Goal: Task Accomplishment & Management: Manage account settings

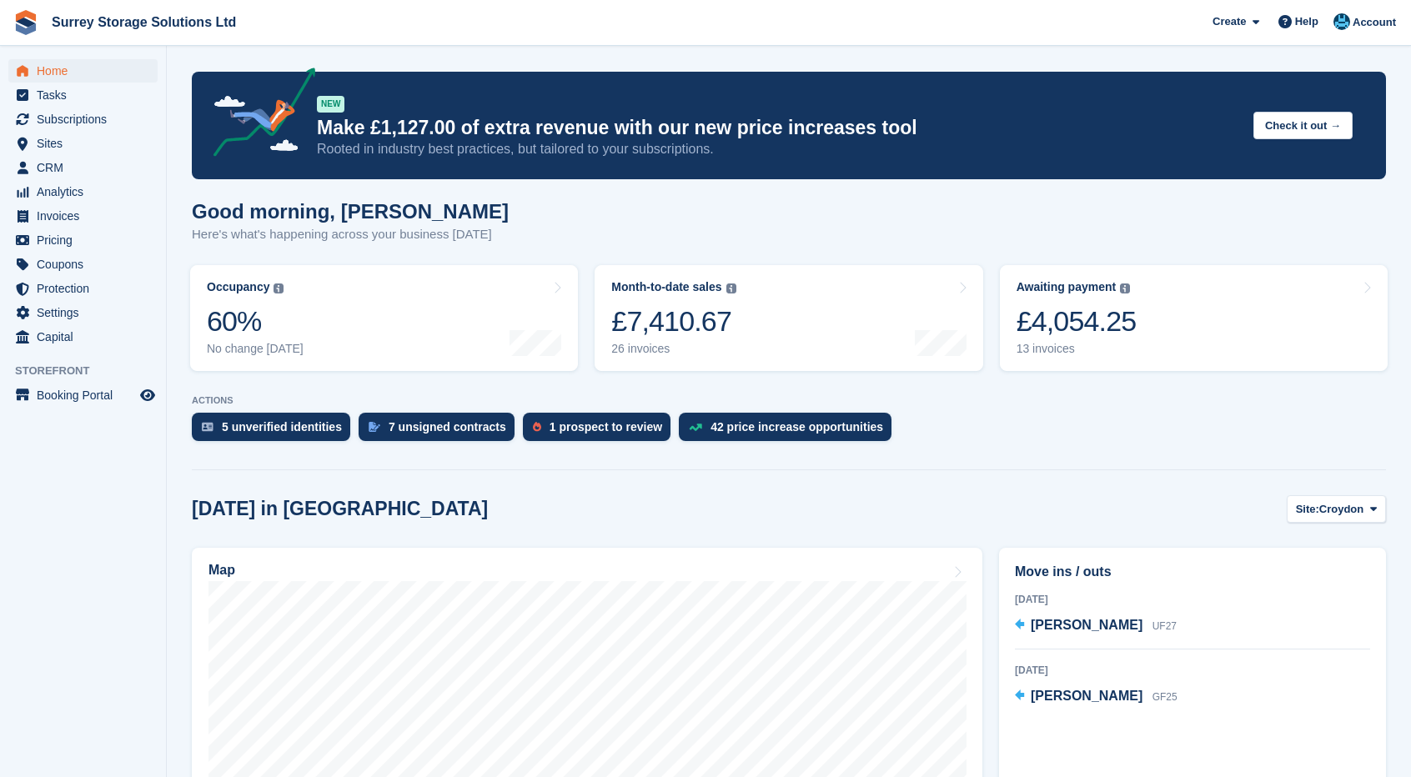
scroll to position [167, 0]
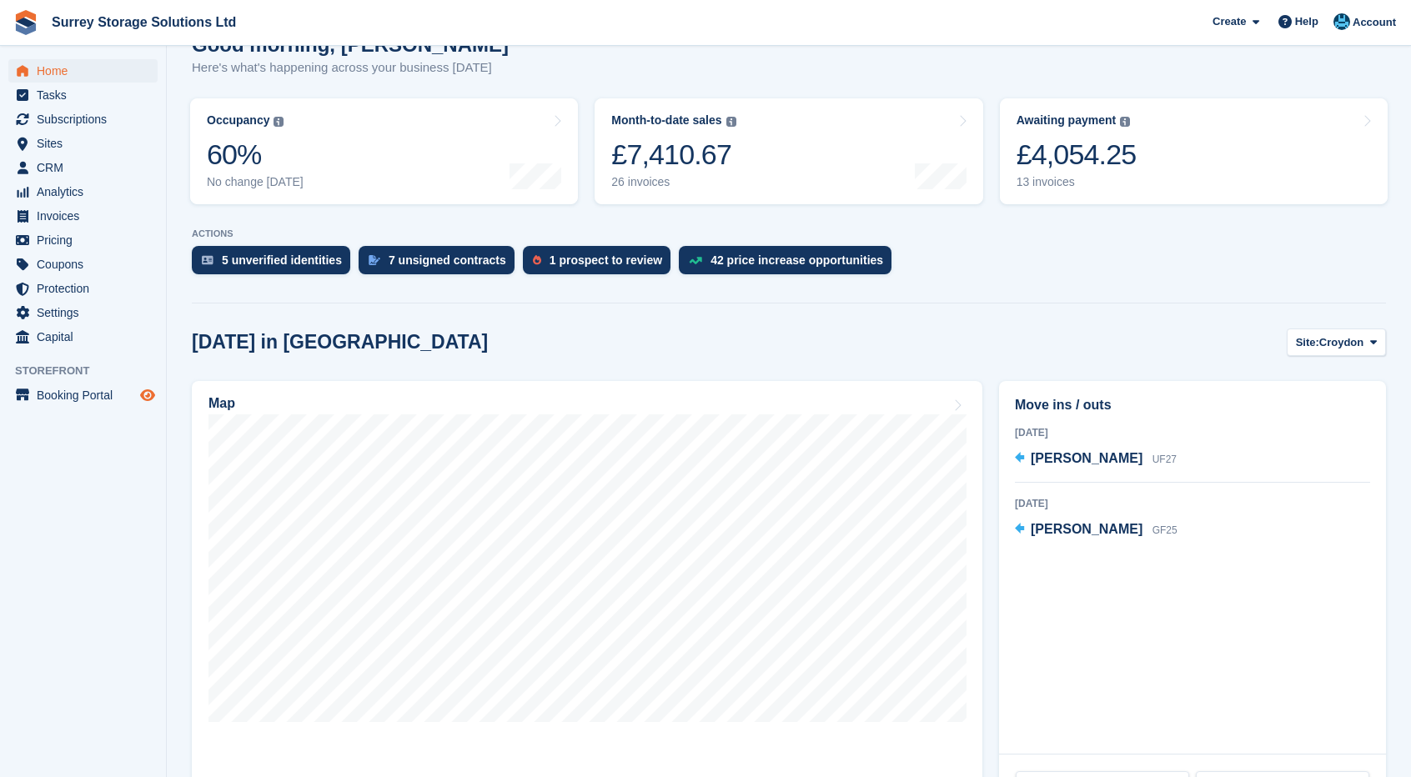
click at [144, 386] on span "Preview store" at bounding box center [148, 395] width 20 height 20
click at [727, 742] on link "Map" at bounding box center [587, 598] width 791 height 434
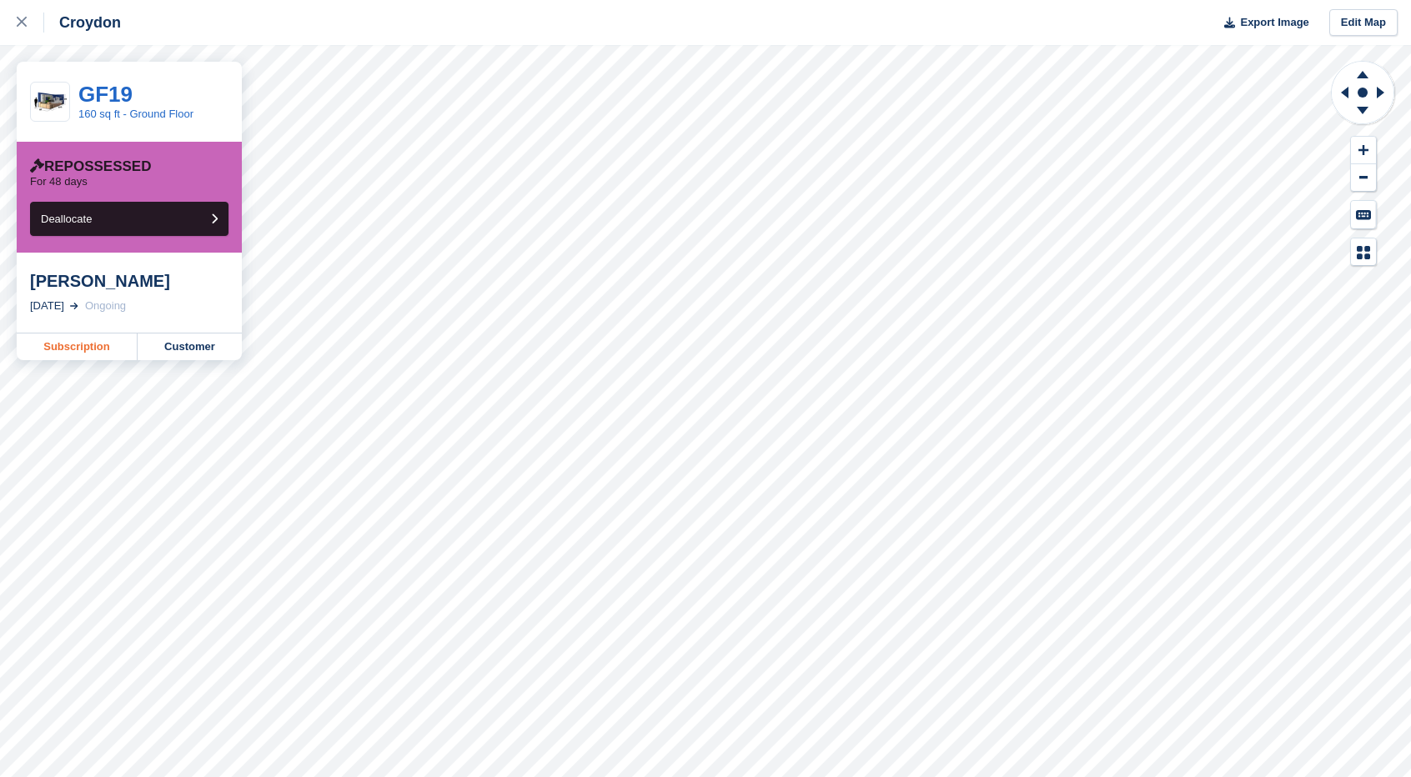
click at [78, 346] on link "Subscription" at bounding box center [77, 347] width 121 height 27
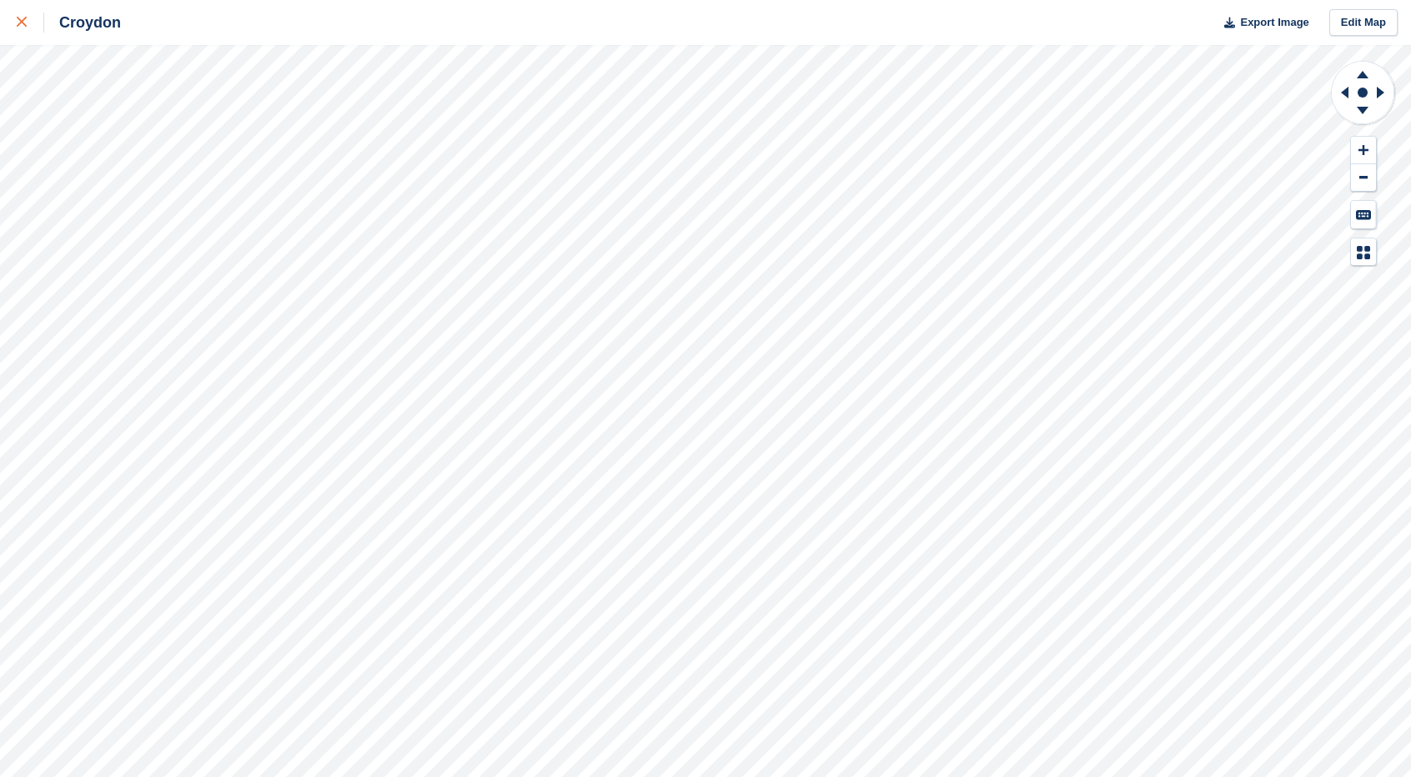
drag, startPoint x: 14, startPoint y: 19, endPoint x: 43, endPoint y: 41, distance: 36.4
click at [14, 19] on link at bounding box center [22, 22] width 44 height 45
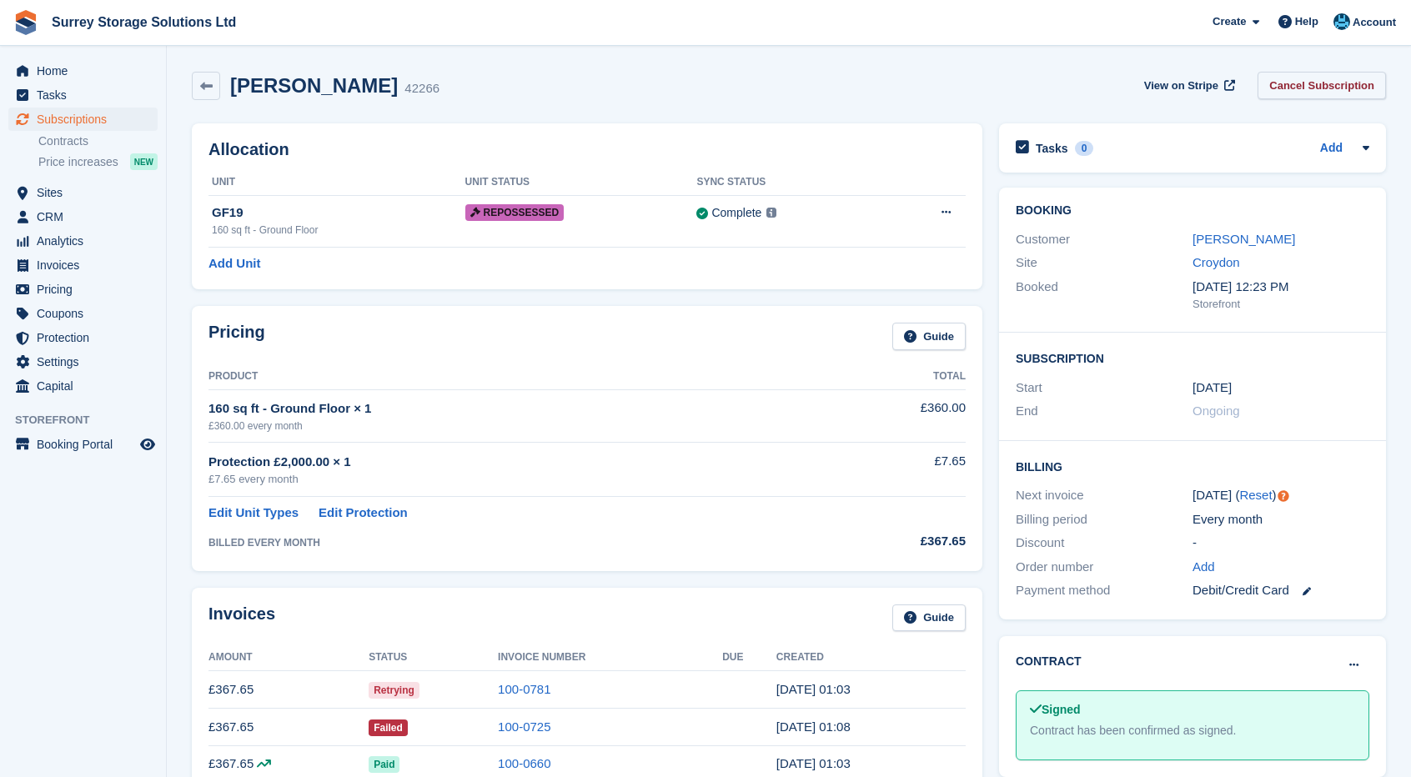
click at [1360, 94] on link "Cancel Subscription" at bounding box center [1322, 86] width 128 height 28
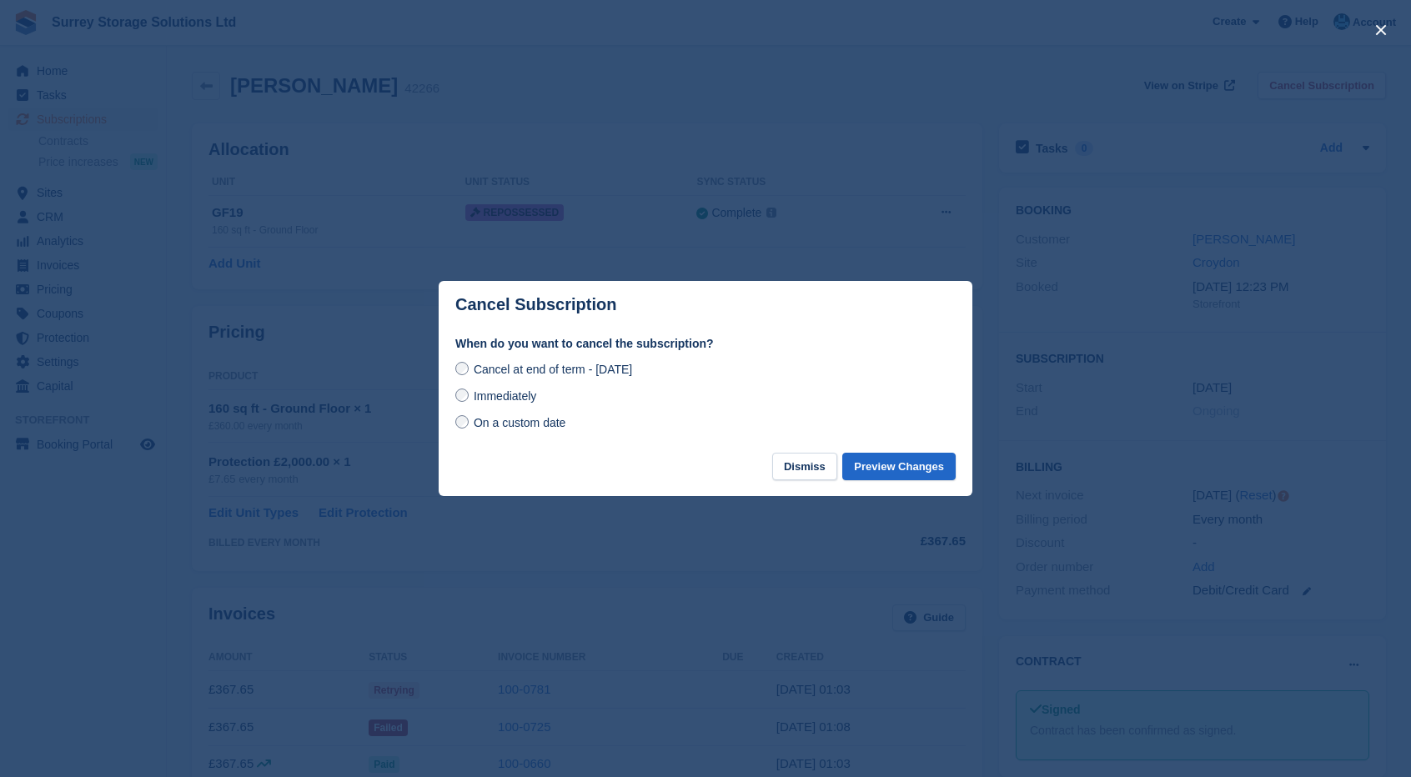
click at [522, 401] on span "Immediately" at bounding box center [505, 396] width 63 height 13
click at [894, 475] on button "Preview Changes" at bounding box center [898, 467] width 113 height 28
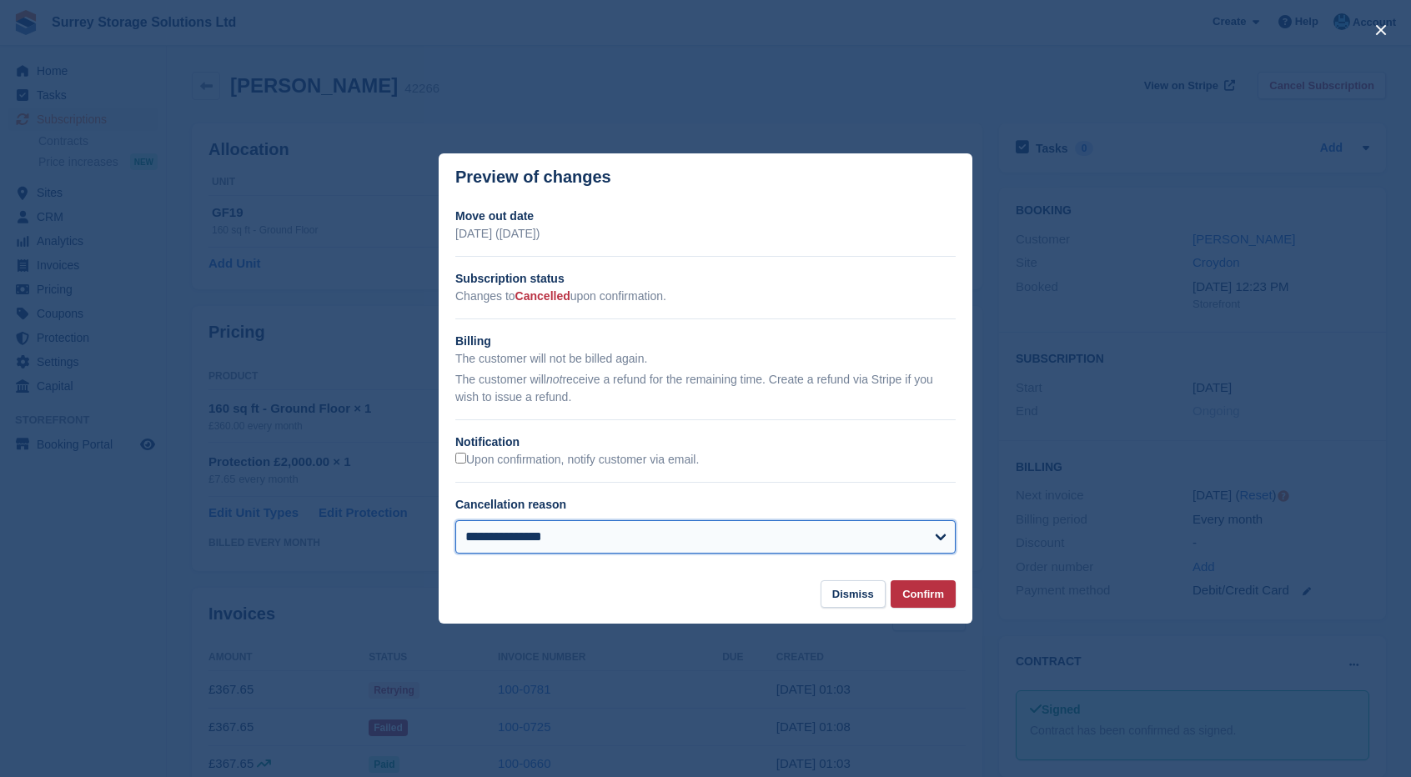
click at [620, 540] on select "**********" at bounding box center [705, 537] width 500 height 33
select select "*****"
click at [455, 522] on select "**********" at bounding box center [705, 537] width 500 height 33
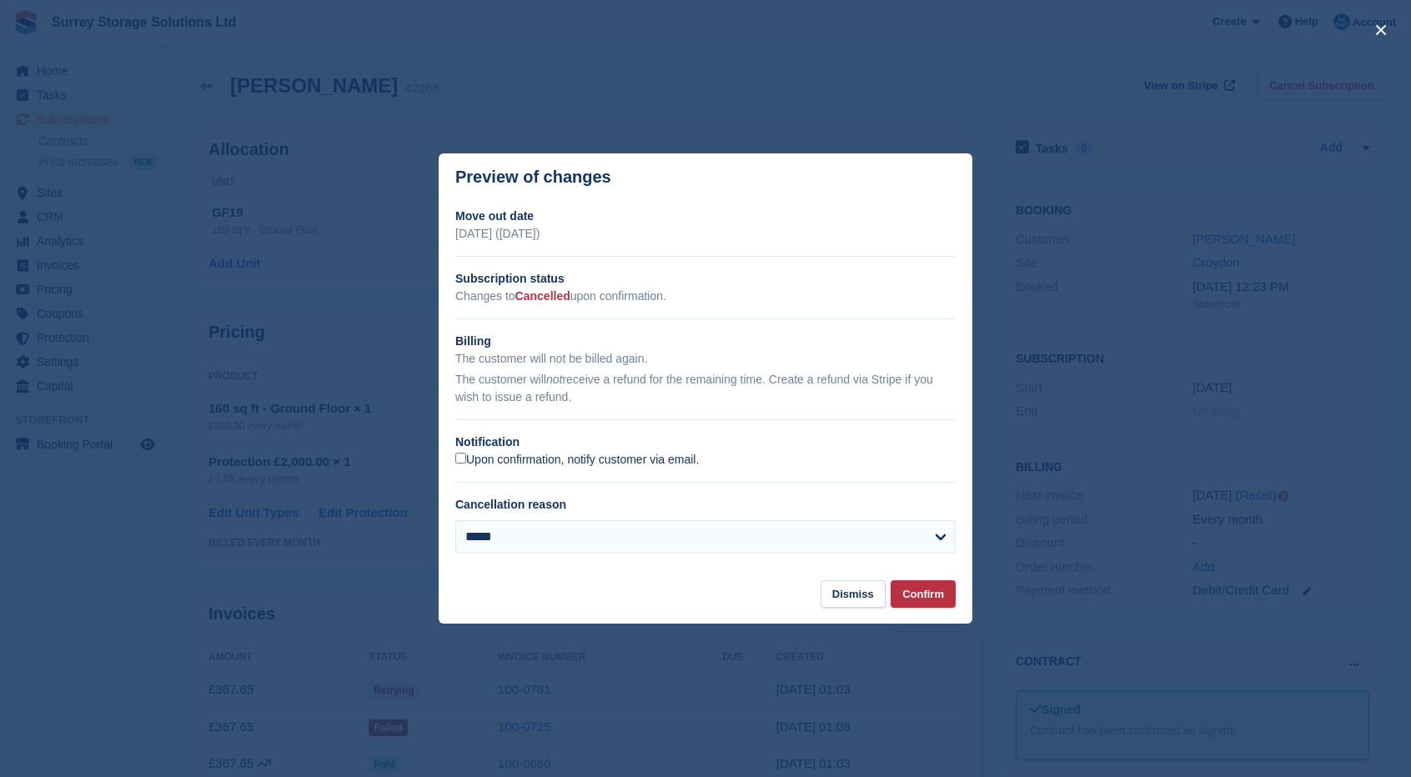
click at [617, 455] on label "Upon confirmation, notify customer via email." at bounding box center [577, 460] width 244 height 15
click at [914, 590] on button "Confirm" at bounding box center [923, 595] width 65 height 28
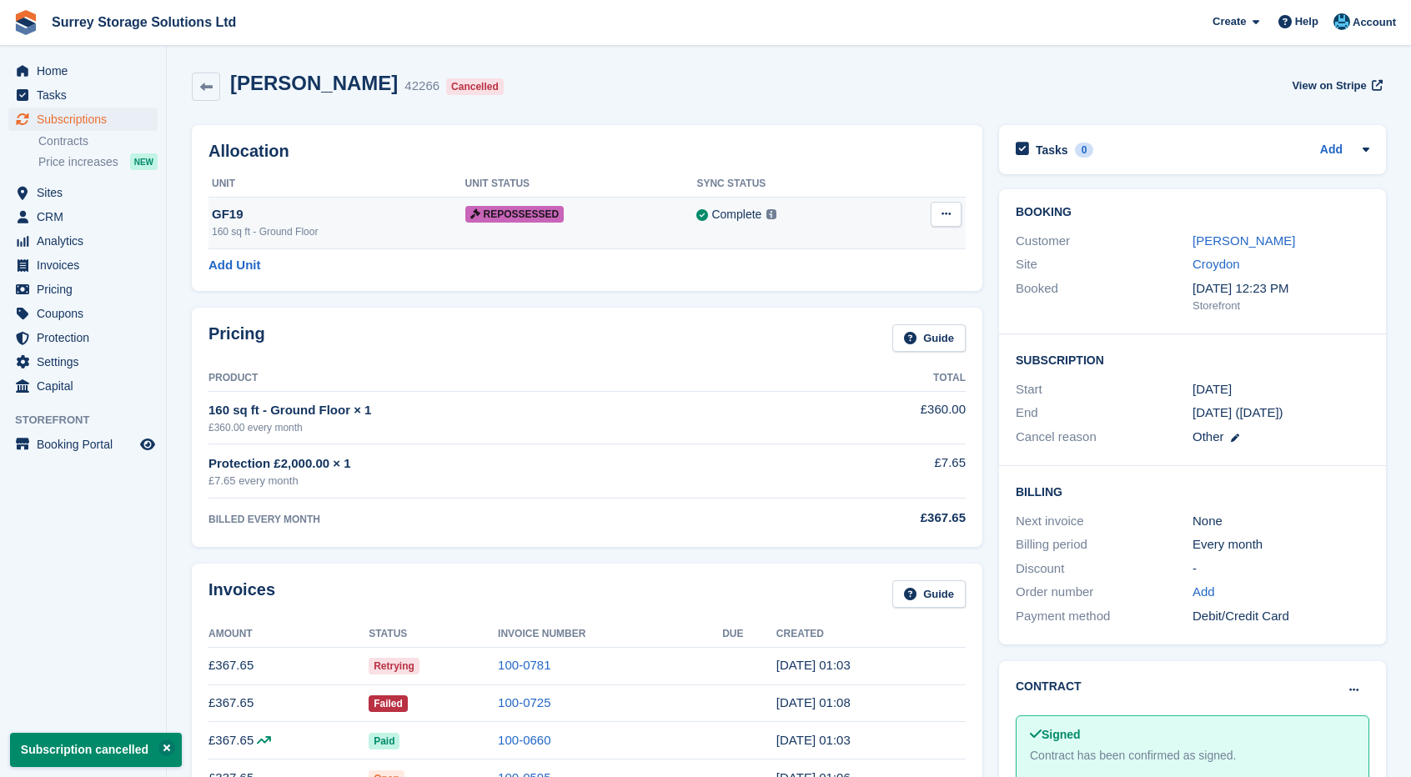
click at [945, 216] on icon at bounding box center [946, 214] width 9 height 11
click at [869, 248] on p "Deallocate" at bounding box center [881, 247] width 145 height 22
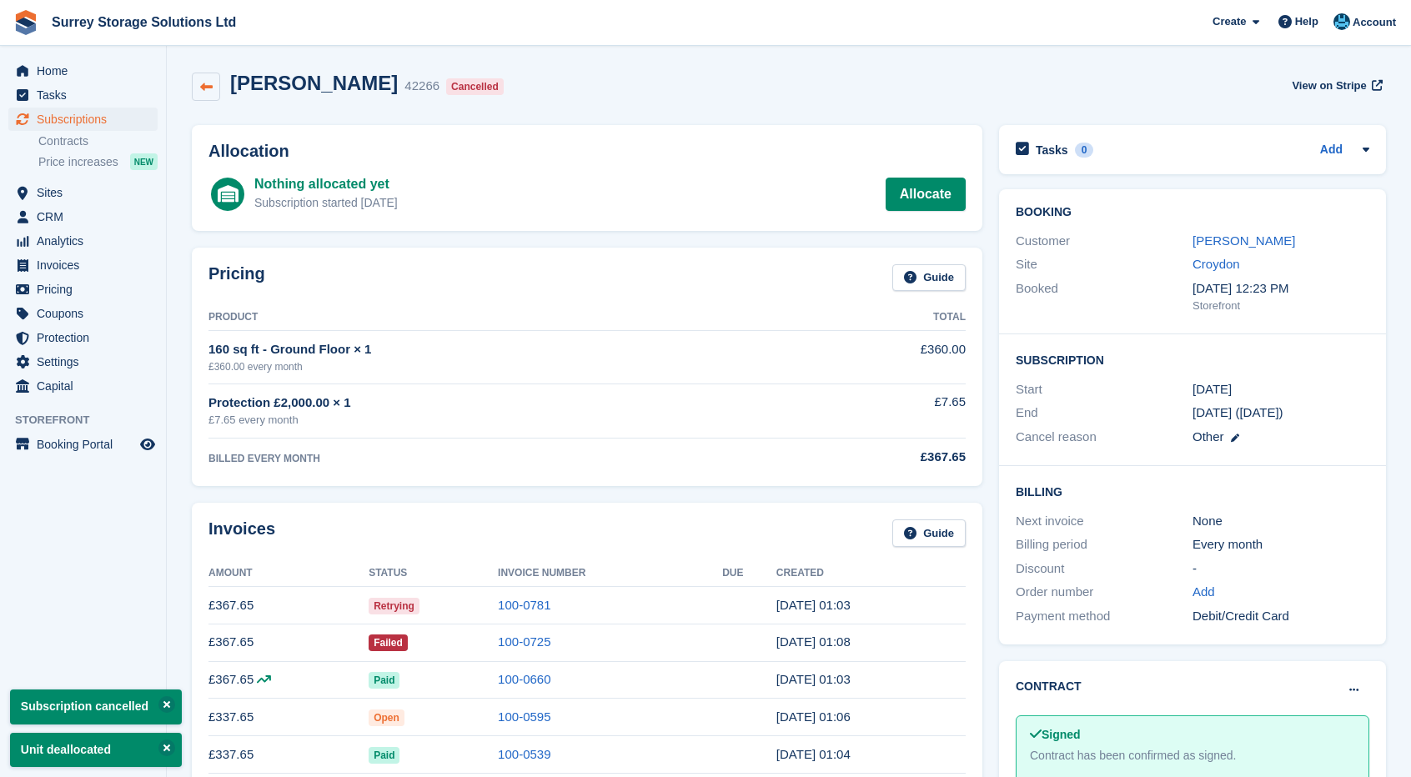
click at [217, 89] on link at bounding box center [206, 87] width 28 height 28
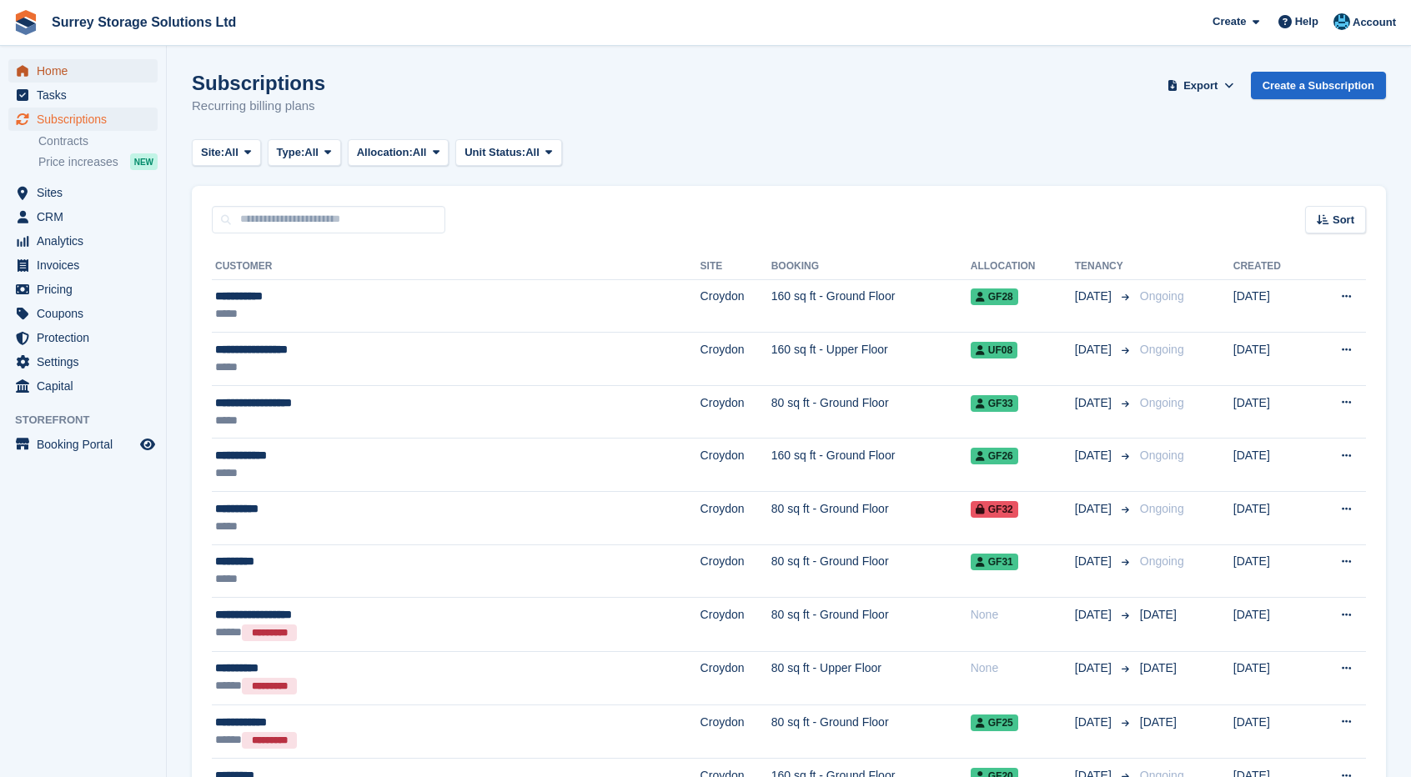
click at [98, 76] on span "Home" at bounding box center [87, 70] width 100 height 23
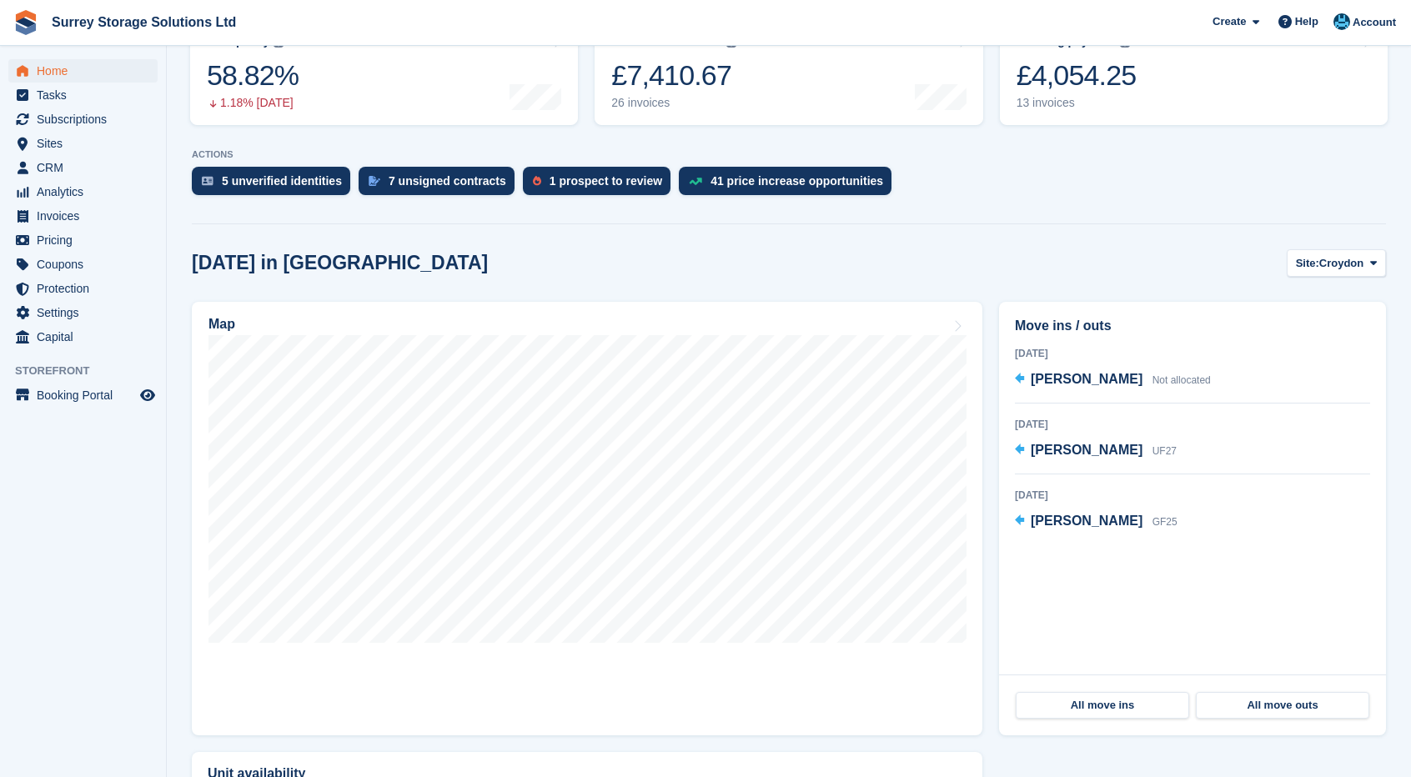
scroll to position [334, 0]
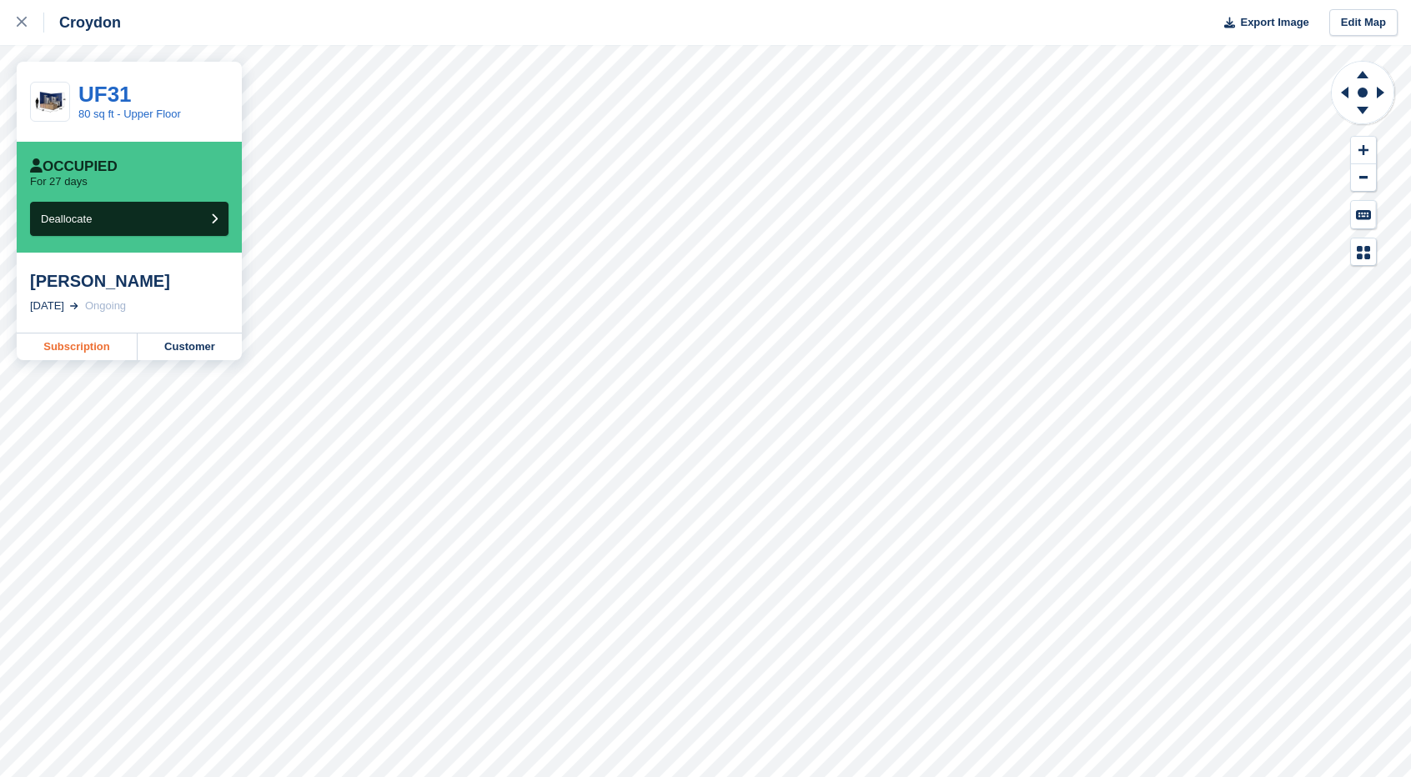
click at [63, 348] on link "Subscription" at bounding box center [77, 347] width 121 height 27
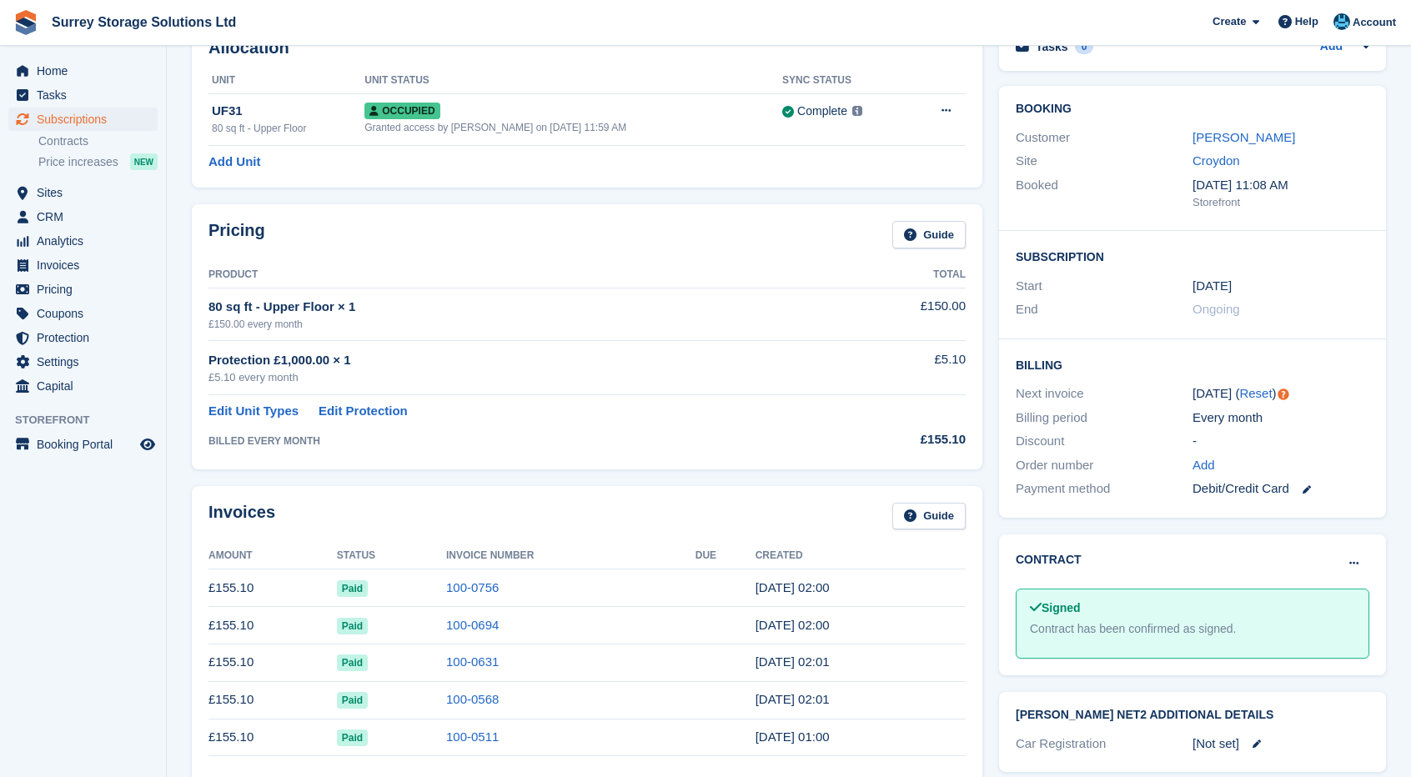
scroll to position [83, 0]
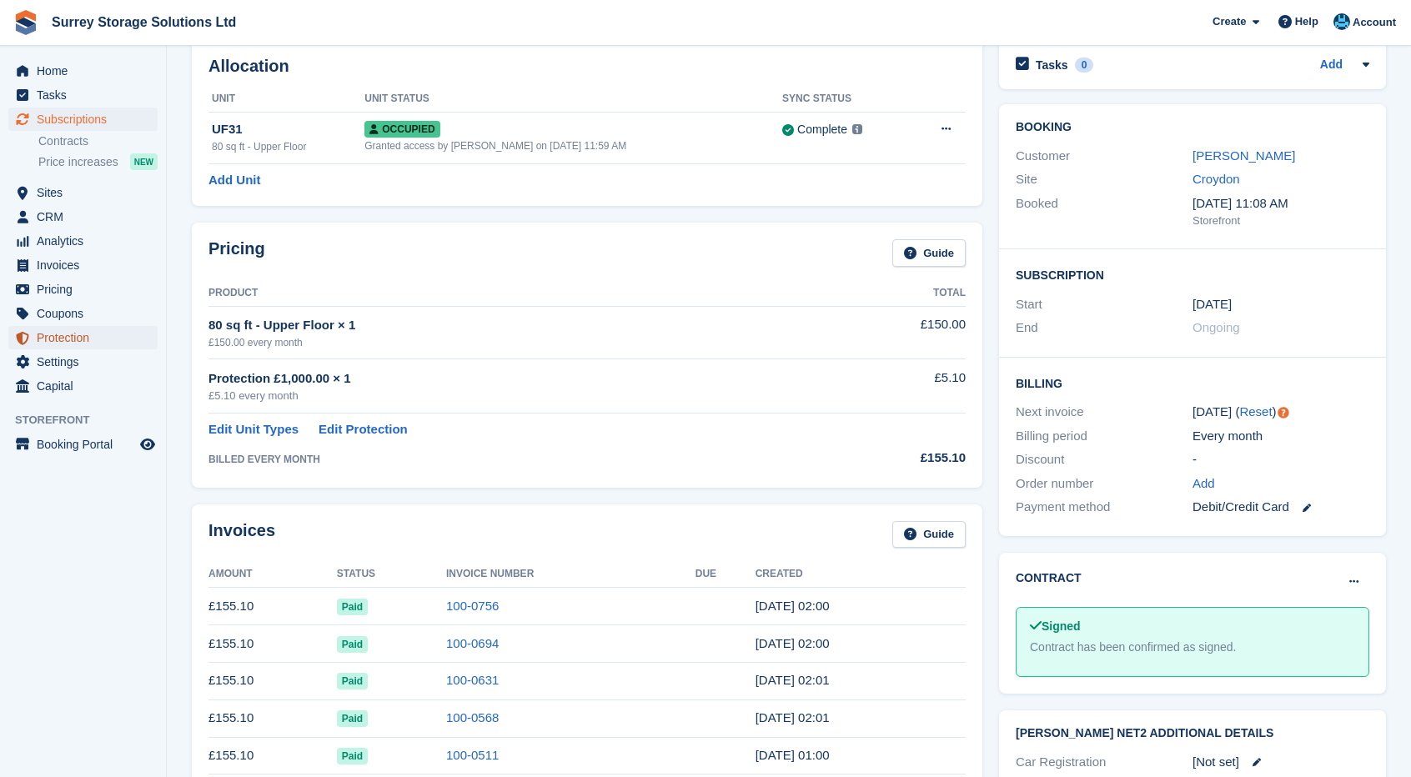
click at [100, 345] on span "Protection" at bounding box center [87, 337] width 100 height 23
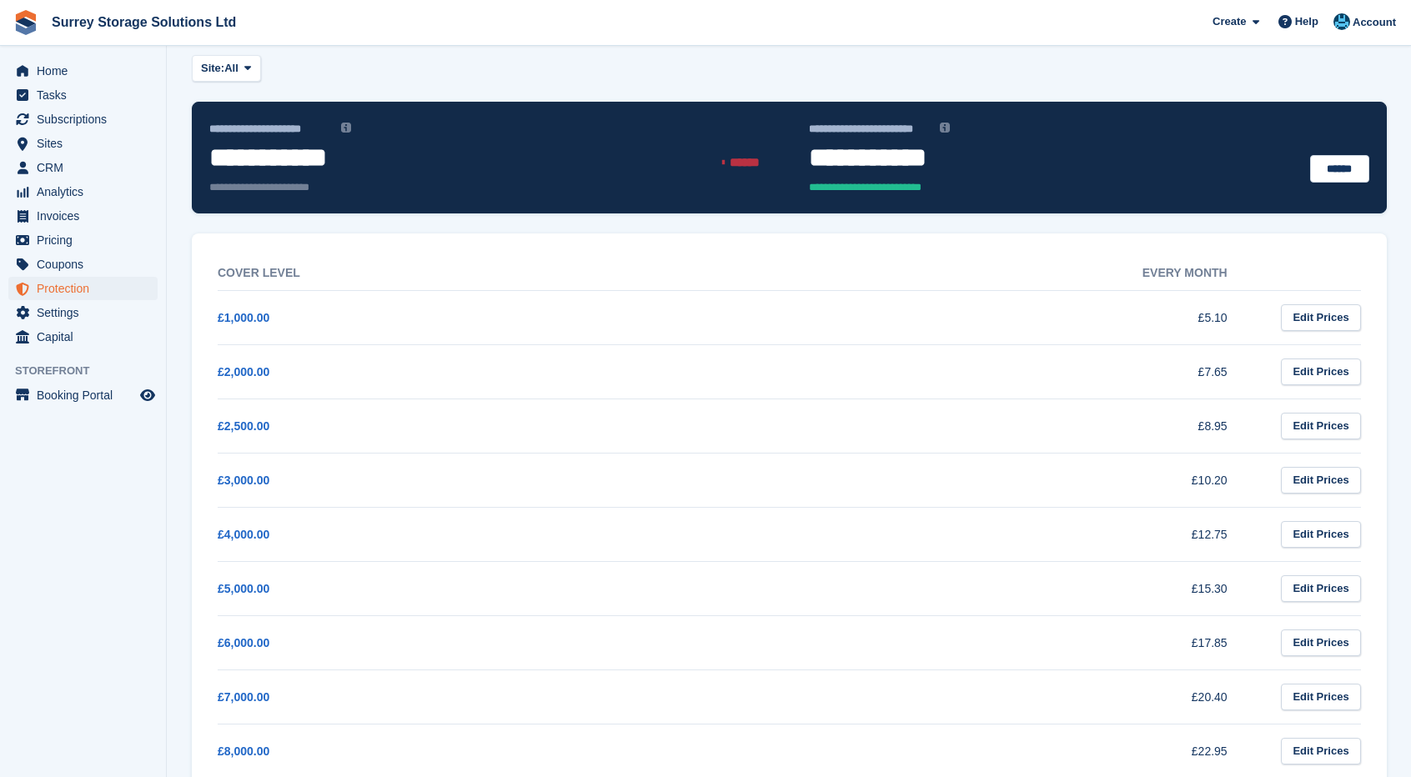
scroll to position [83, 0]
